Goal: Navigation & Orientation: Find specific page/section

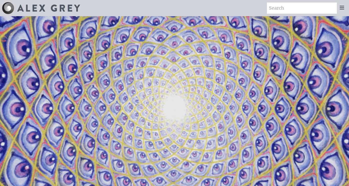
click at [343, 7] on icon at bounding box center [342, 8] width 6 height 6
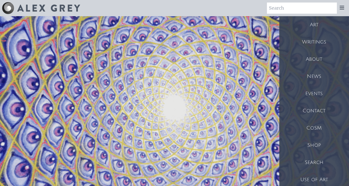
click at [314, 94] on div "Events" at bounding box center [315, 93] width 70 height 17
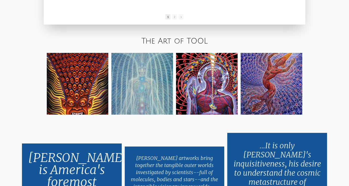
scroll to position [858, 0]
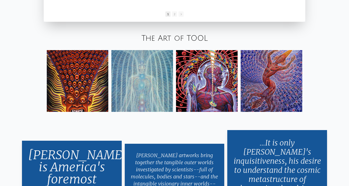
click at [163, 37] on link "The Art of TOOL" at bounding box center [175, 38] width 66 height 8
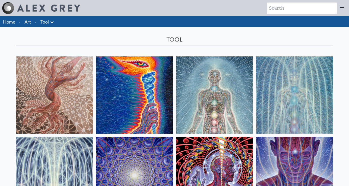
click at [48, 20] on link "Tool" at bounding box center [44, 21] width 9 height 7
click at [8, 24] on link "Home" at bounding box center [9, 22] width 12 height 6
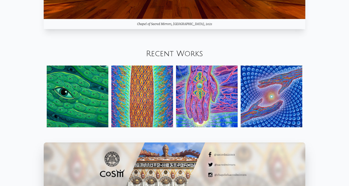
scroll to position [574, 0]
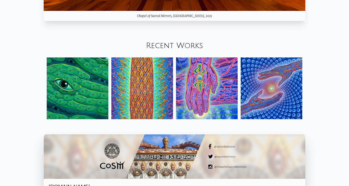
click at [157, 45] on link "Recent Works" at bounding box center [174, 45] width 57 height 8
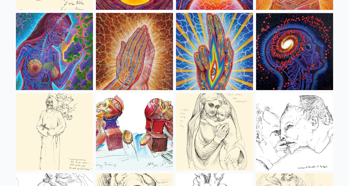
scroll to position [1912, 0]
